Goal: Task Accomplishment & Management: Manage account settings

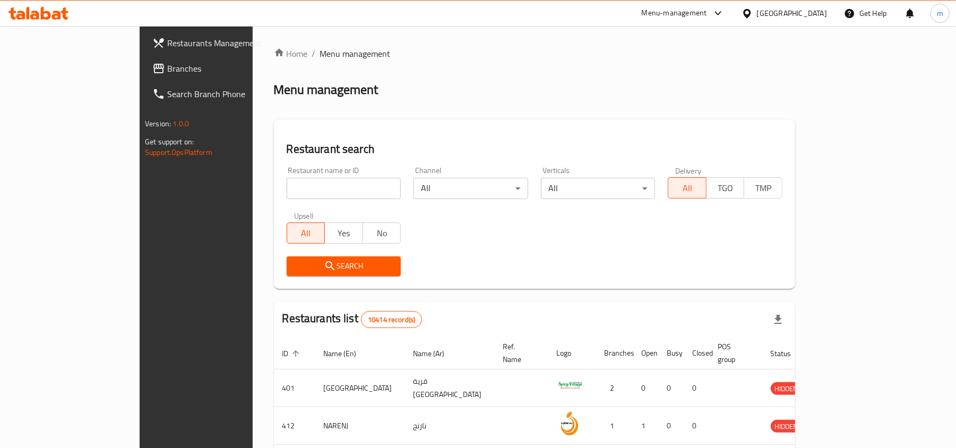
click at [522, 88] on div "Menu management" at bounding box center [534, 89] width 521 height 17
click at [167, 68] on span "Branches" at bounding box center [229, 68] width 124 height 13
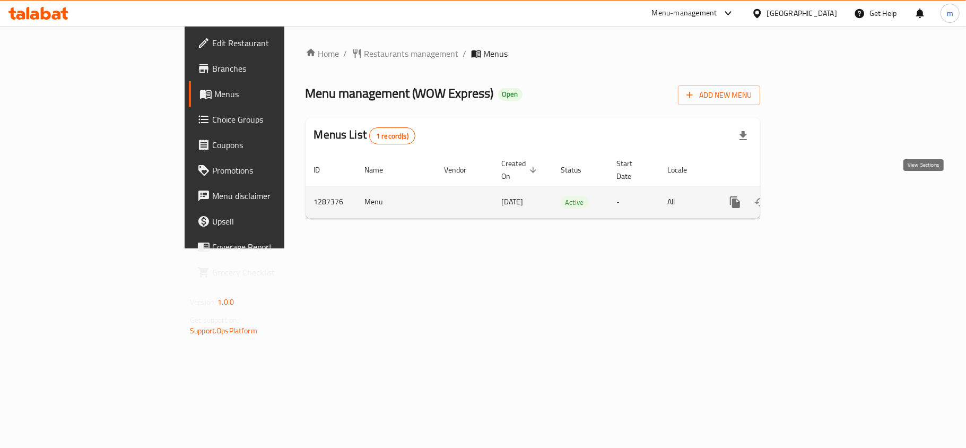
click at [818, 196] on icon "enhanced table" at bounding box center [812, 202] width 13 height 13
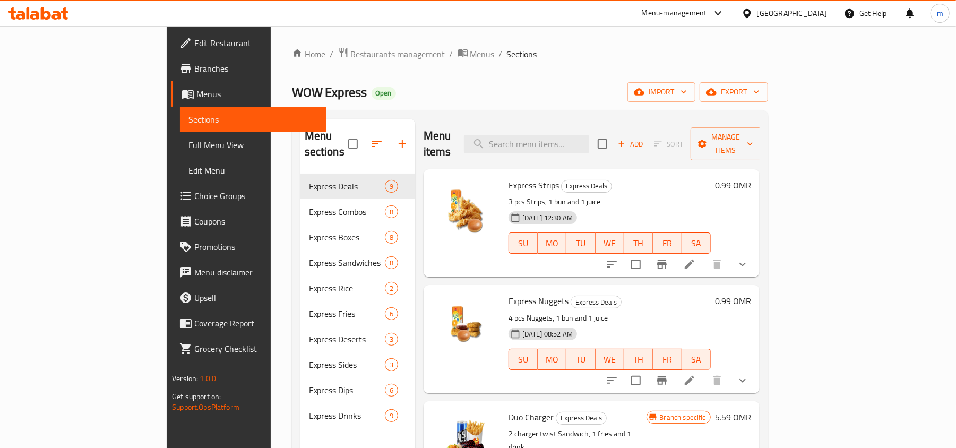
click at [535, 77] on div "Home / Restaurants management / Menus / Sections WOW Express Open import export…" at bounding box center [530, 311] width 476 height 528
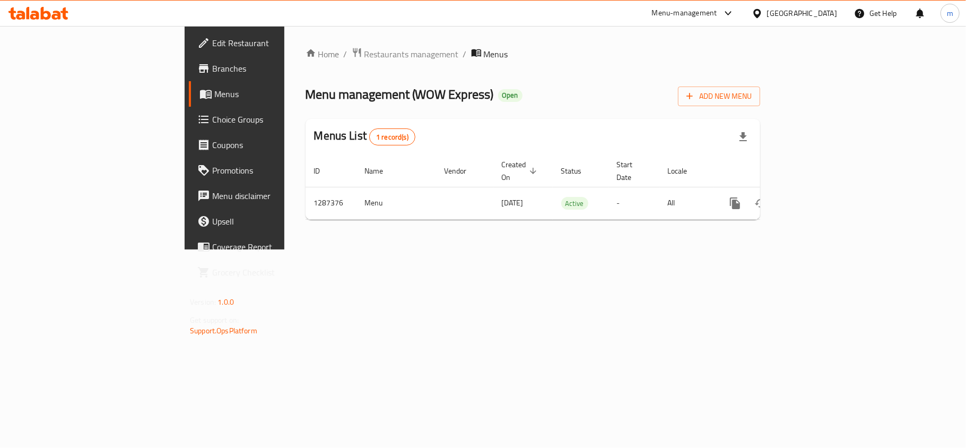
click at [214, 90] on span "Menus" at bounding box center [275, 94] width 123 height 13
click at [470, 56] on ol "Home / Restaurants management / Menus" at bounding box center [533, 54] width 455 height 14
click at [284, 45] on div "Home / Restaurants management / Menus Menu management ( WOW Express ) Open Add …" at bounding box center [532, 137] width 497 height 223
click at [365, 52] on span "Restaurants management" at bounding box center [412, 54] width 94 height 13
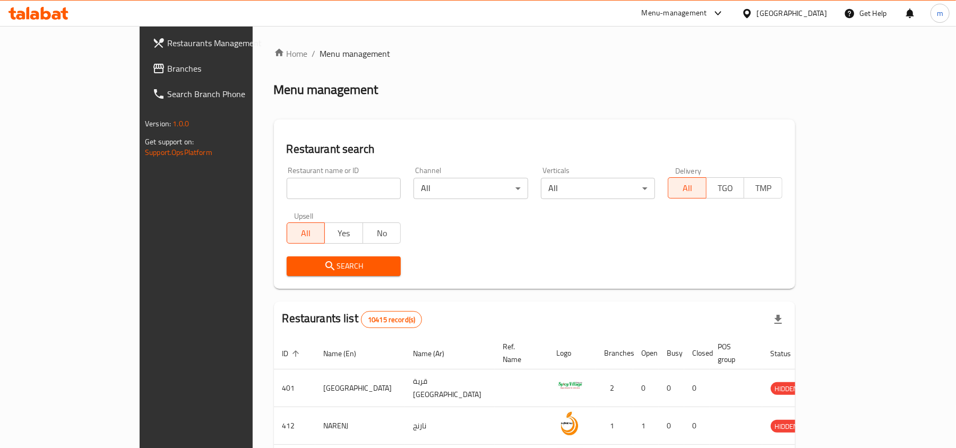
click at [281, 192] on div "Home / Menu management Menu management Restaurant search Restaurant name or ID …" at bounding box center [534, 388] width 521 height 683
click at [287, 181] on input "search" at bounding box center [344, 188] width 115 height 21
paste input "696683"
type input "696683"
click button "Search" at bounding box center [344, 266] width 115 height 20
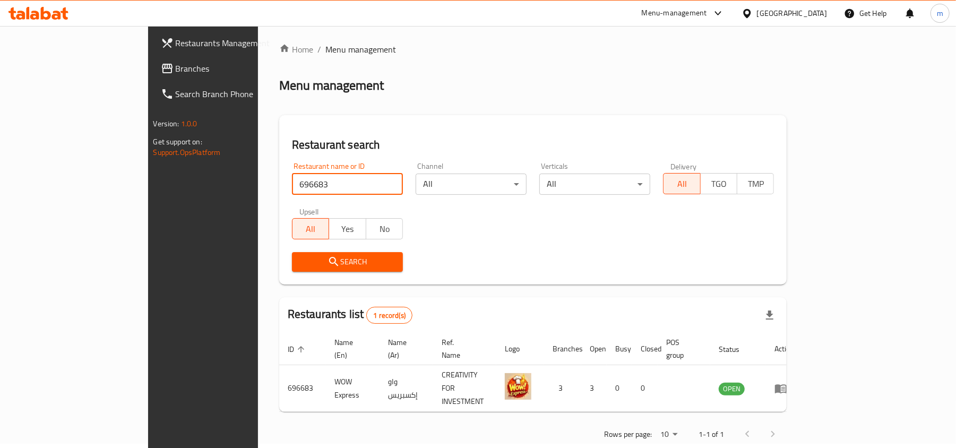
scroll to position [5, 0]
click at [502, 94] on div "Home / Menu management Menu management Restaurant search Restaurant name or ID …" at bounding box center [533, 244] width 508 height 405
